Goal: Task Accomplishment & Management: Manage account settings

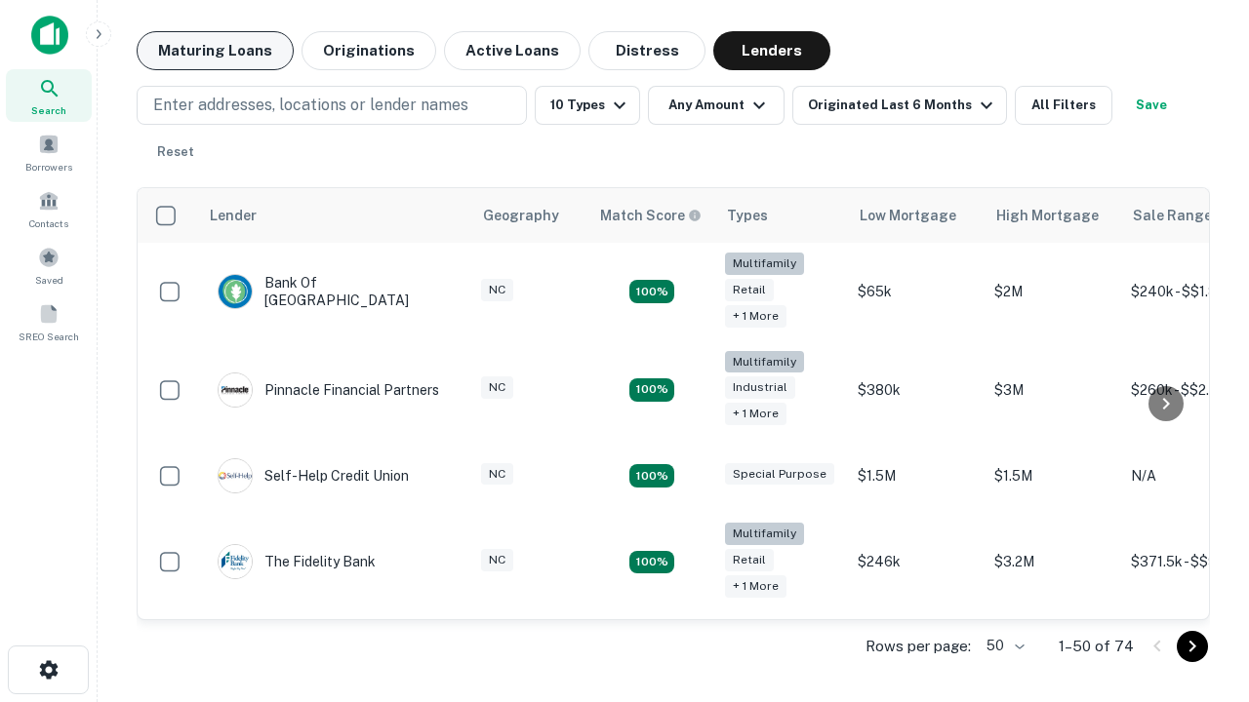
click at [215, 51] on button "Maturing Loans" at bounding box center [215, 50] width 157 height 39
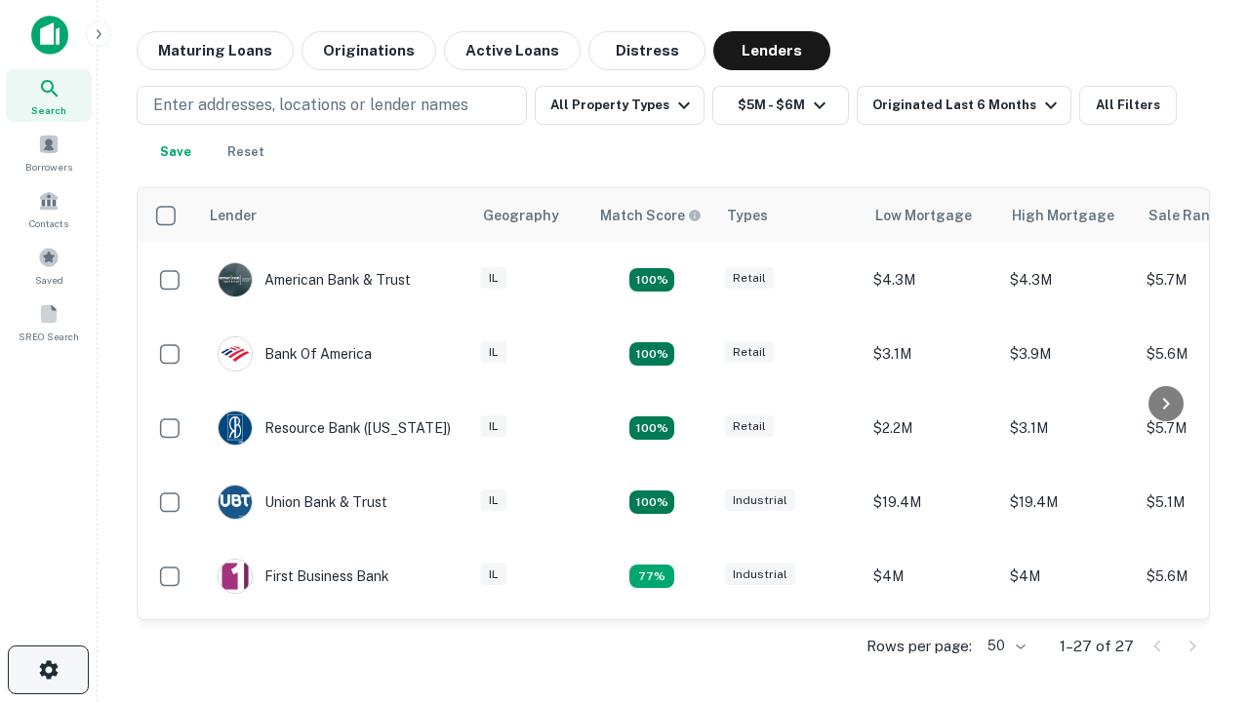
click at [48, 670] on icon "button" at bounding box center [48, 669] width 23 height 23
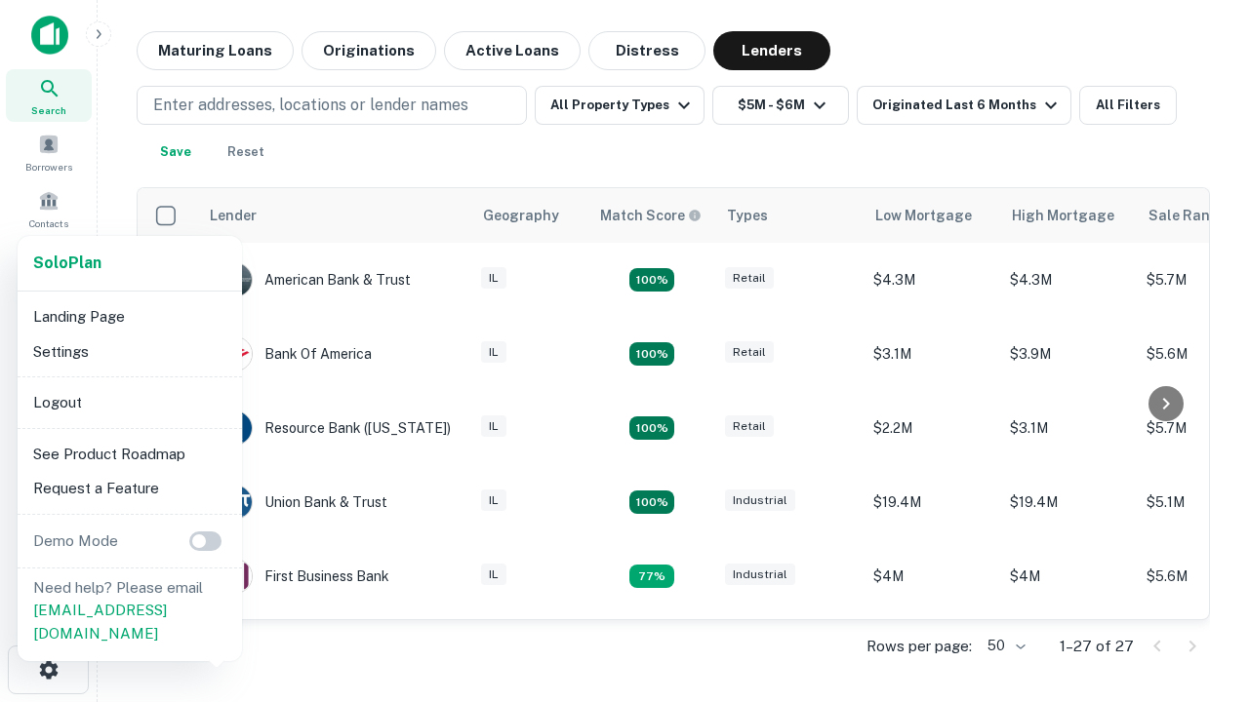
click at [129, 402] on li "Logout" at bounding box center [129, 402] width 209 height 35
